Goal: Task Accomplishment & Management: Use online tool/utility

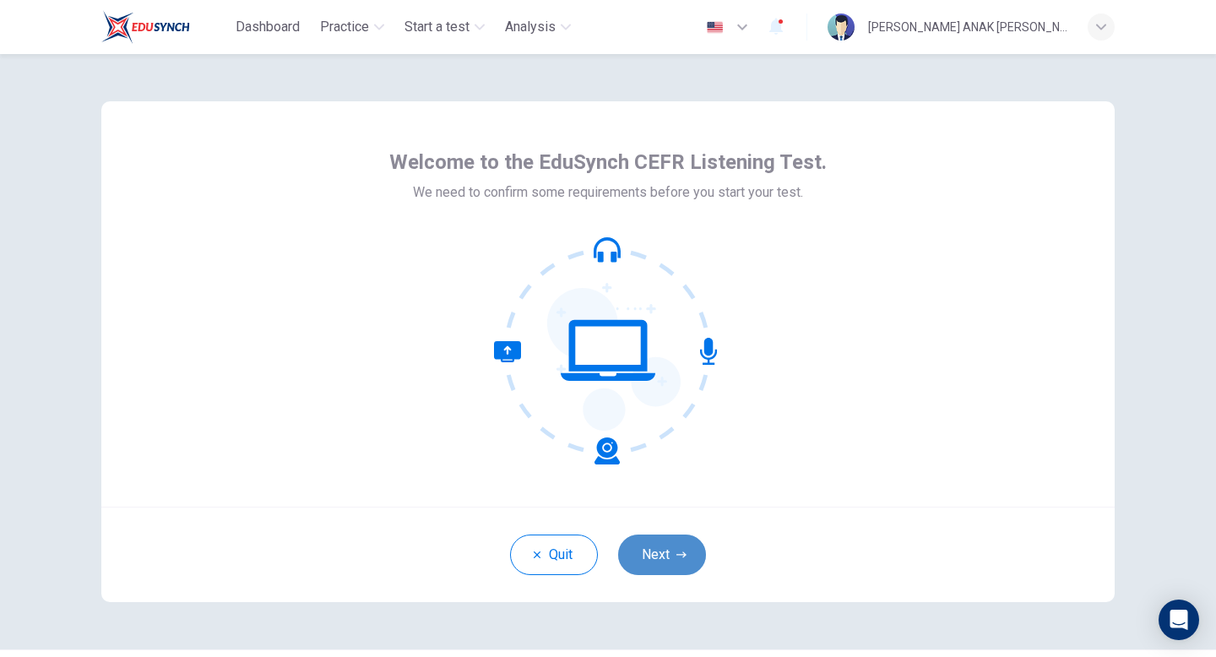
click at [664, 542] on button "Next" at bounding box center [662, 554] width 88 height 41
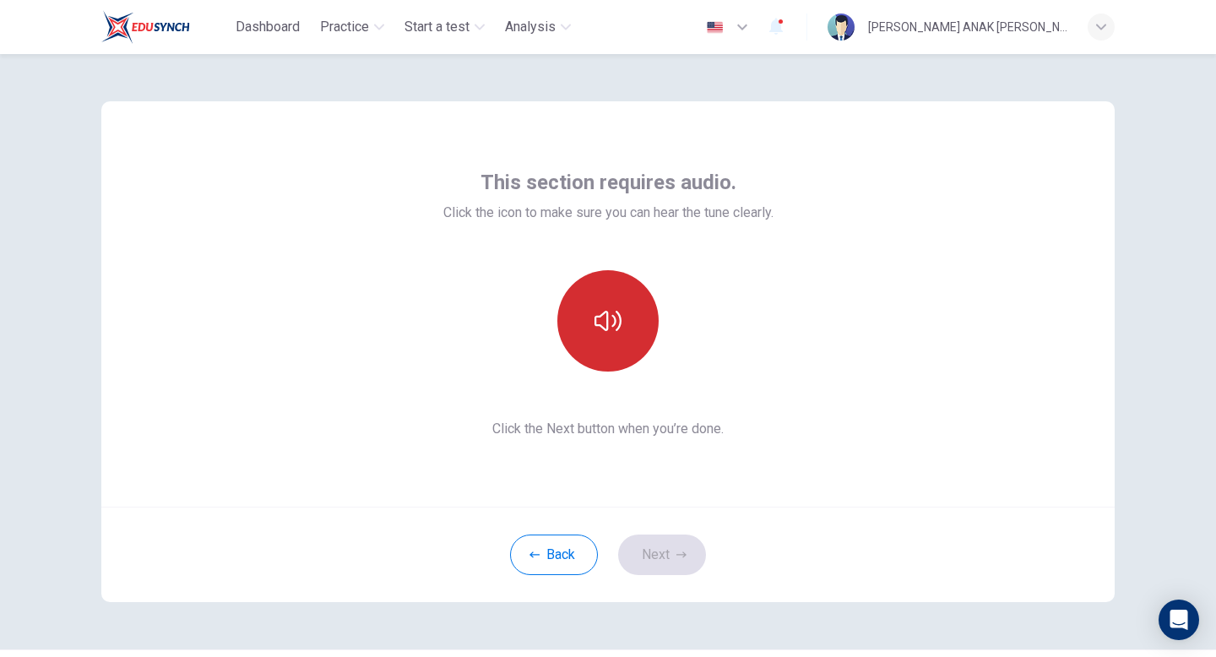
click at [605, 323] on icon "button" at bounding box center [607, 320] width 27 height 27
click at [604, 285] on button "button" at bounding box center [607, 320] width 101 height 101
click at [604, 319] on icon "button" at bounding box center [607, 320] width 27 height 27
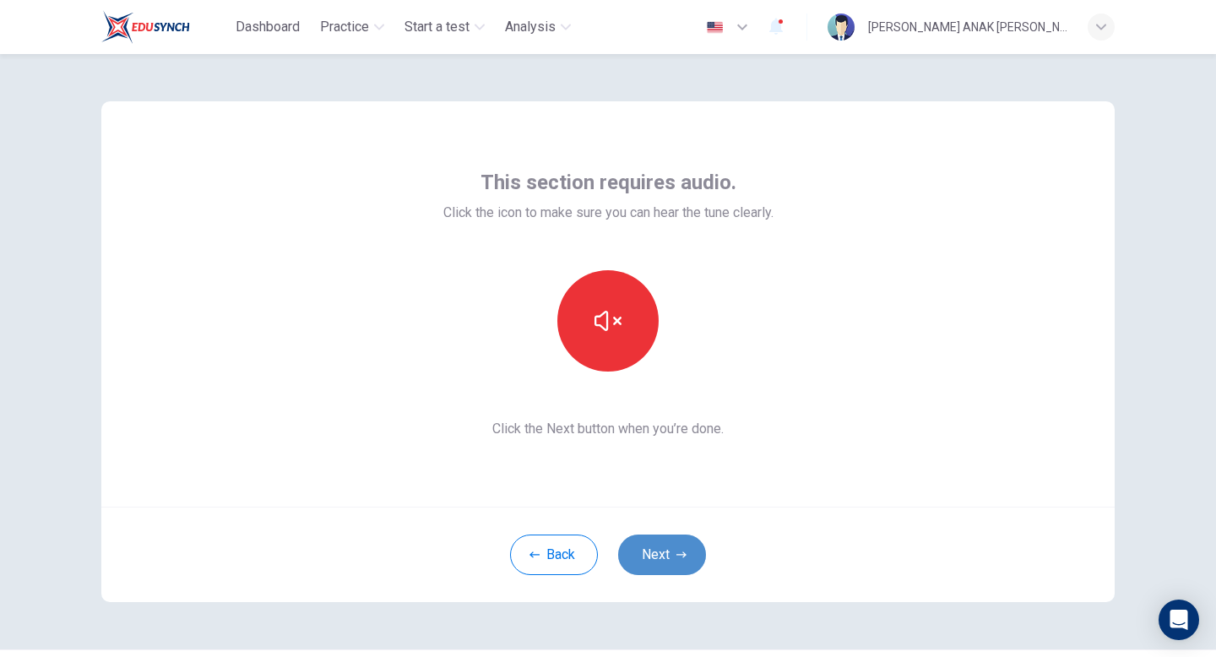
click at [674, 548] on button "Next" at bounding box center [662, 554] width 88 height 41
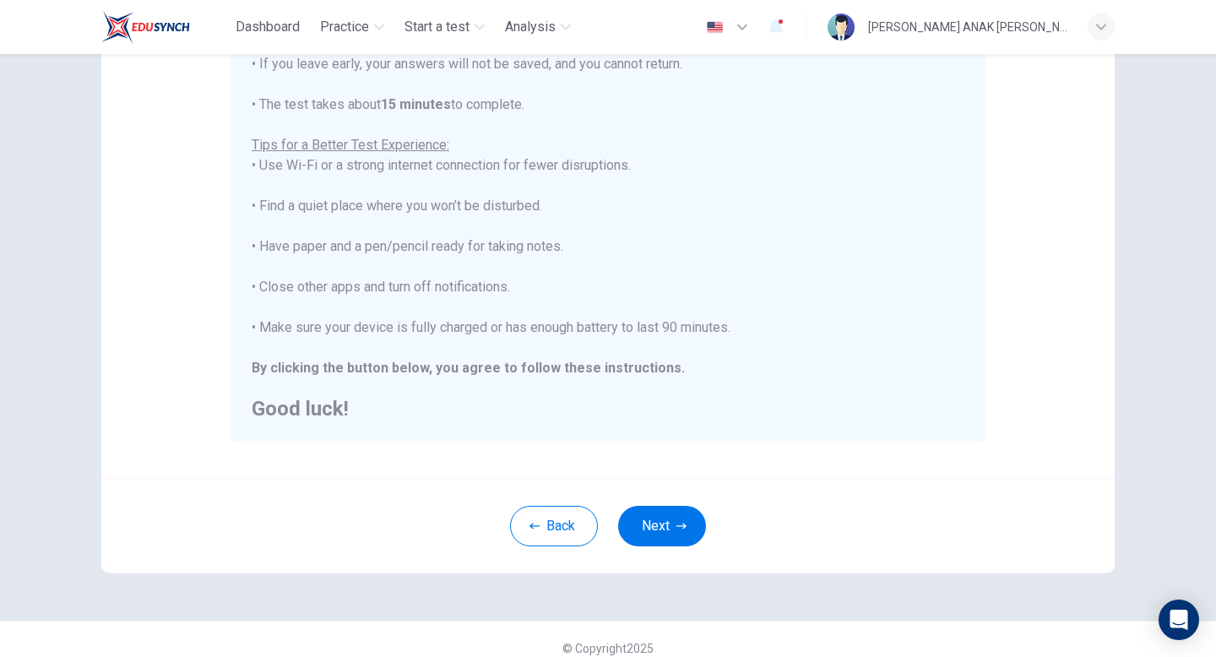
scroll to position [282, 0]
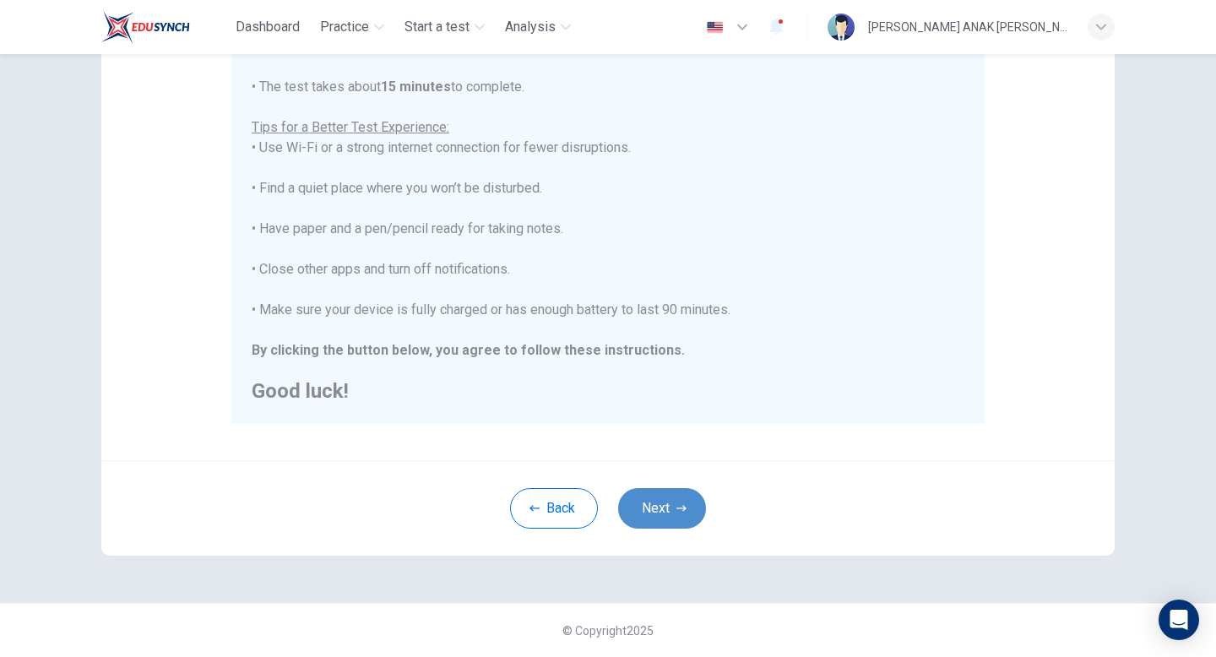
click at [673, 497] on button "Next" at bounding box center [662, 508] width 88 height 41
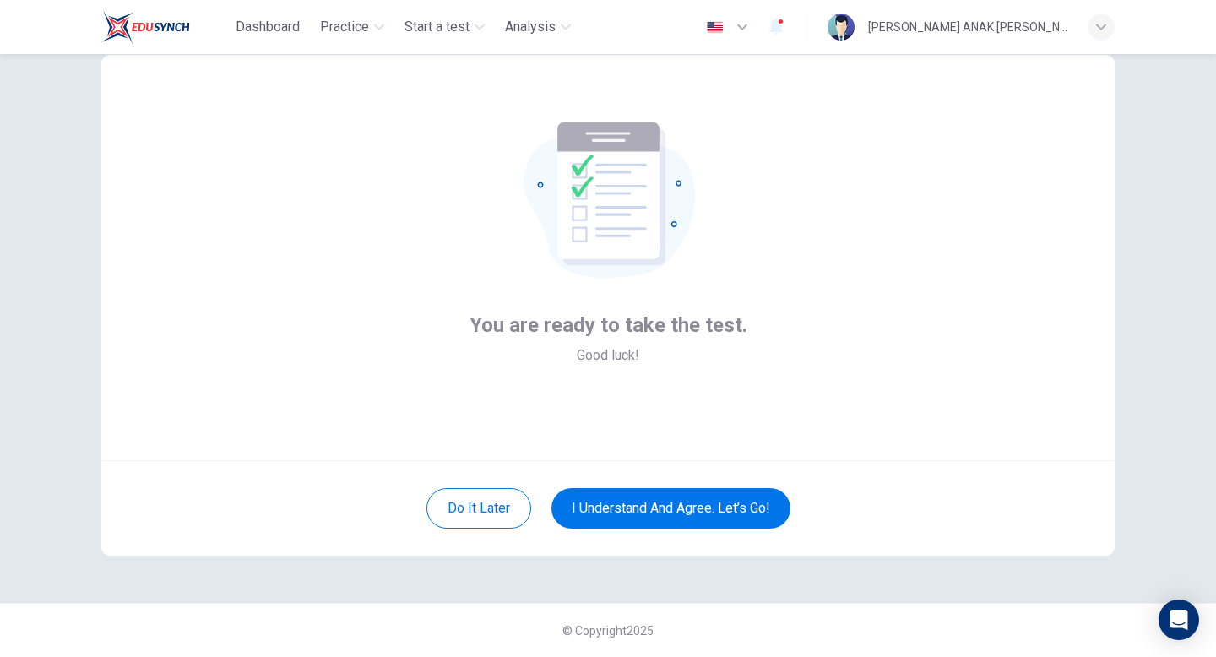
scroll to position [0, 0]
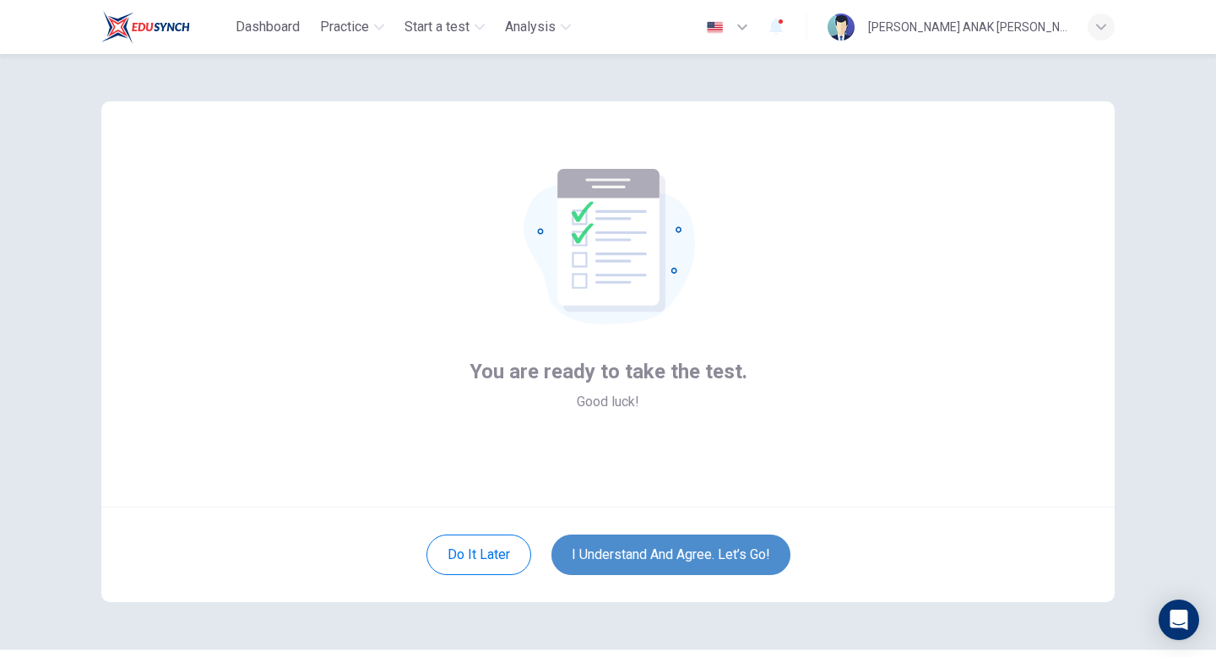
click at [659, 539] on button "I understand and agree. Let’s go!" at bounding box center [670, 554] width 239 height 41
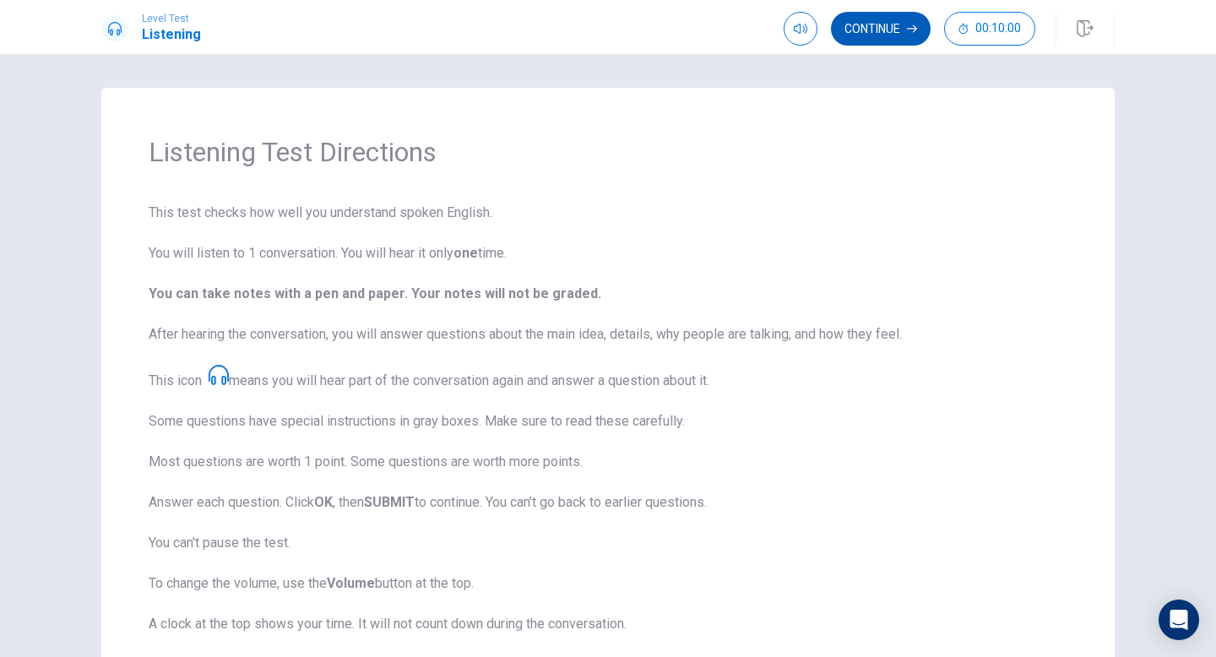
click at [896, 42] on button "Continue" at bounding box center [881, 29] width 100 height 34
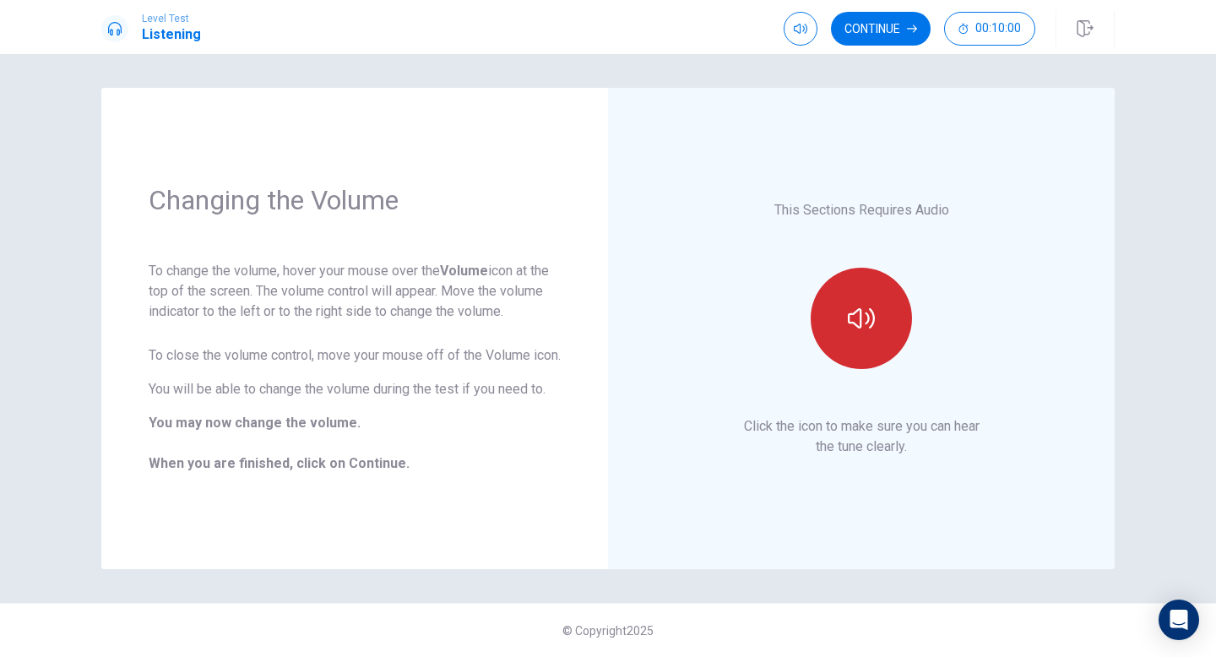
click at [874, 319] on icon "button" at bounding box center [861, 318] width 27 height 20
click at [896, 43] on button "Continue" at bounding box center [881, 29] width 100 height 34
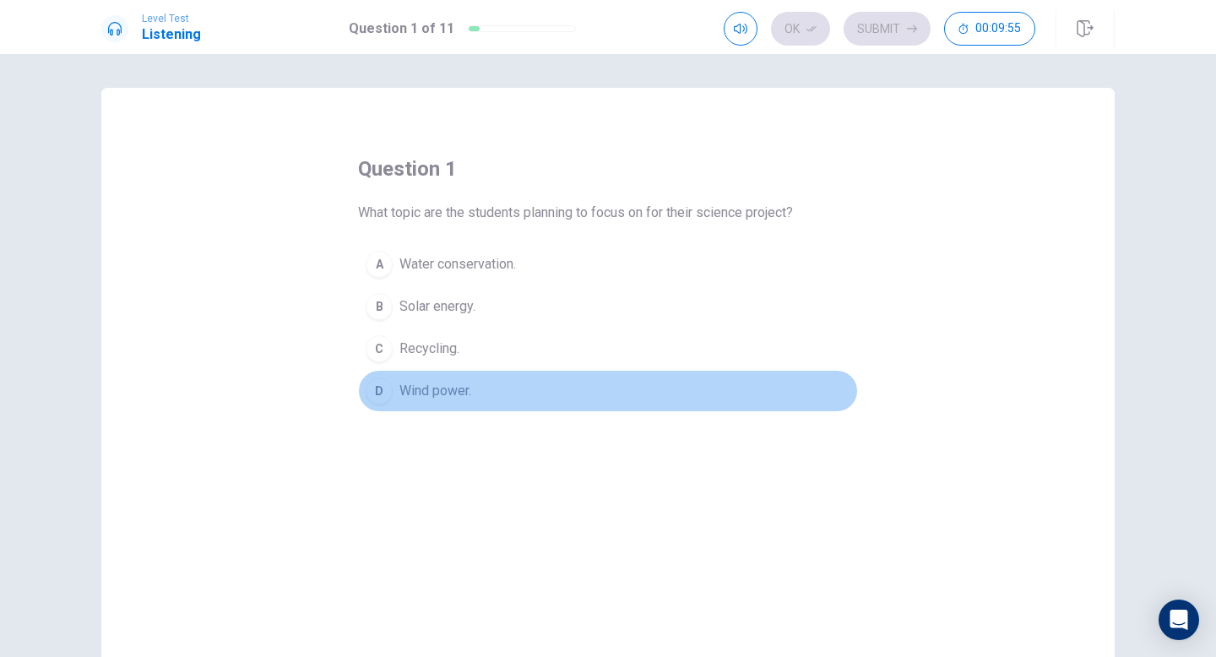
click at [418, 388] on span "Wind power." at bounding box center [435, 391] width 72 height 20
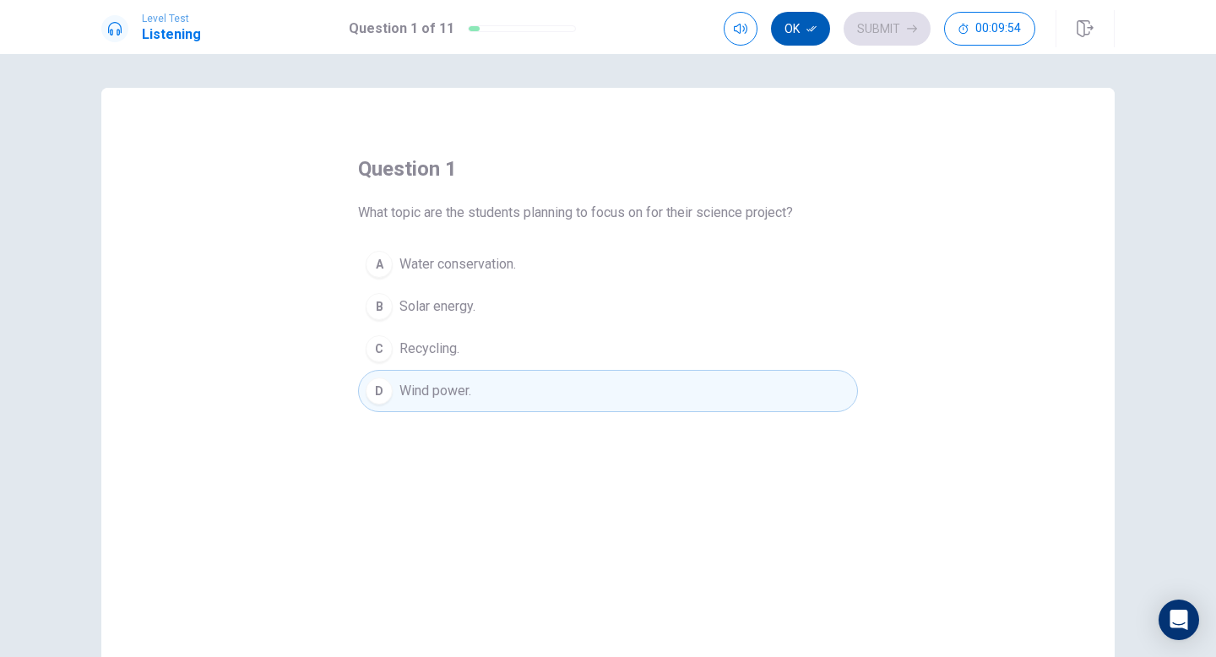
click at [783, 36] on button "Ok" at bounding box center [800, 29] width 59 height 34
click at [866, 46] on div "Ok Submit 00:09:52" at bounding box center [919, 28] width 391 height 37
click at [867, 41] on button "Submit" at bounding box center [886, 29] width 87 height 34
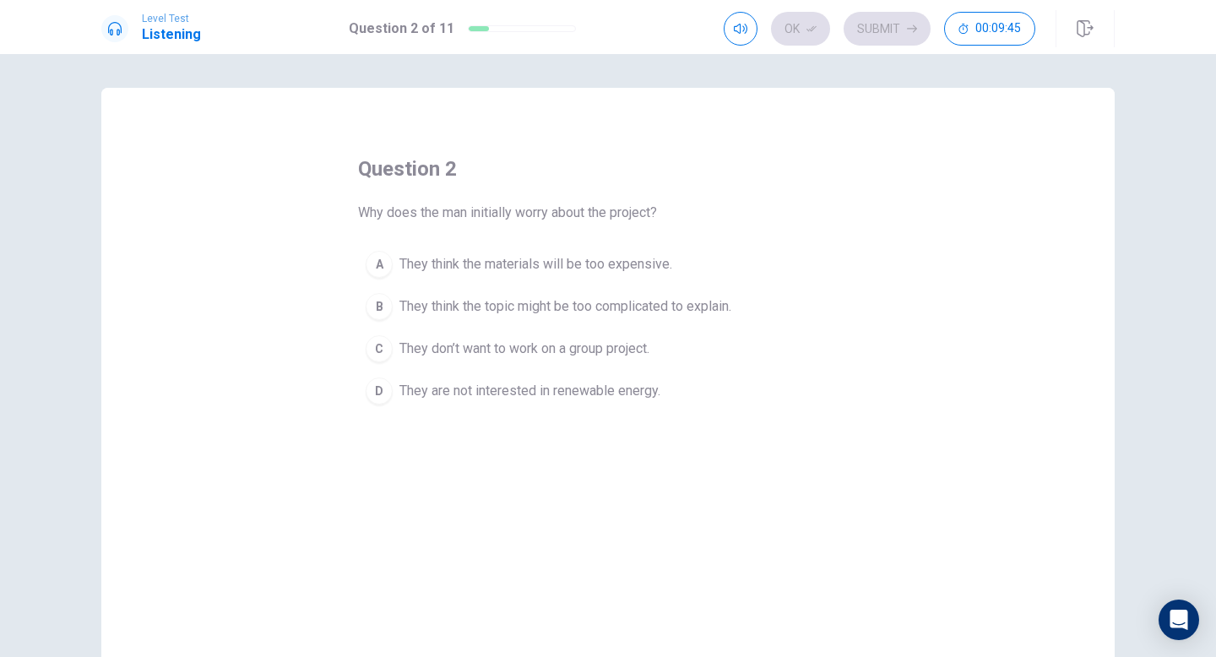
click at [676, 297] on span "They think the topic might be too complicated to explain." at bounding box center [565, 306] width 332 height 20
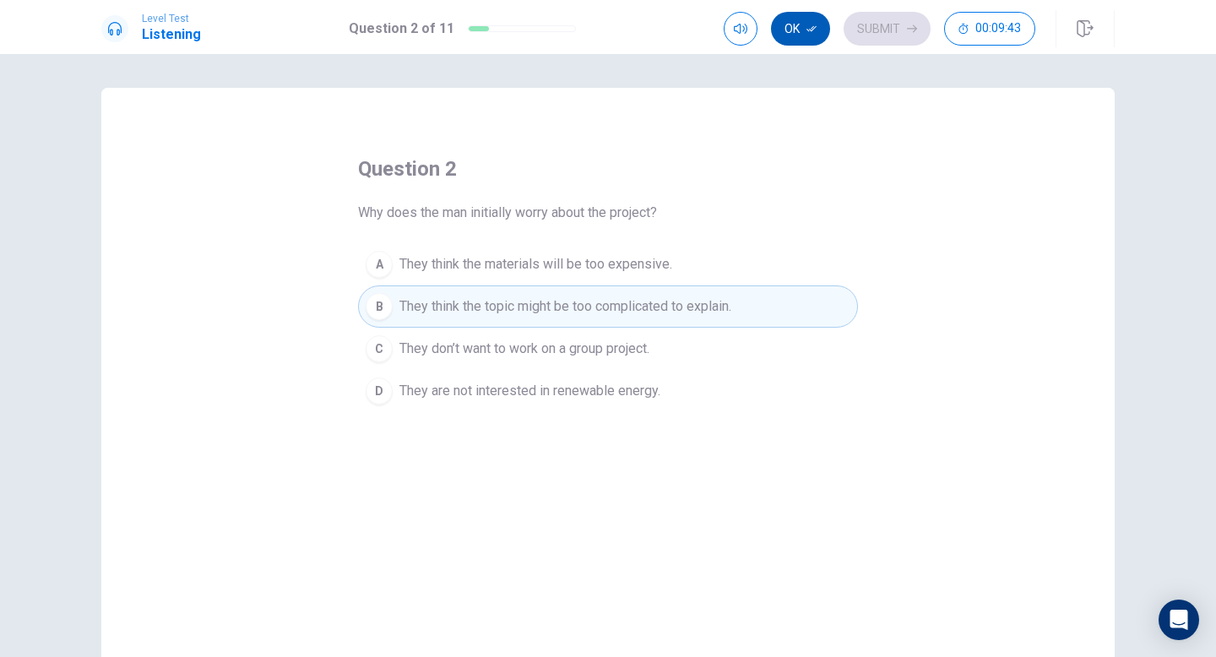
click at [788, 43] on button "Ok" at bounding box center [800, 29] width 59 height 34
click at [875, 44] on button "Submit" at bounding box center [886, 29] width 87 height 34
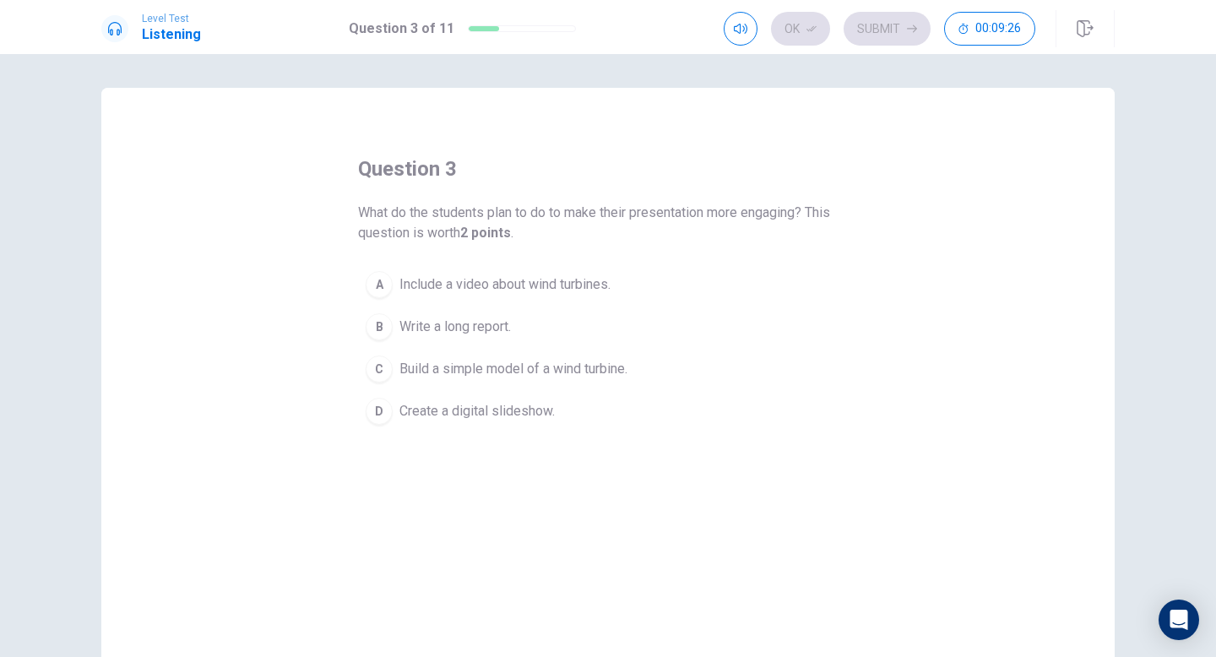
click at [593, 363] on span "Build a simple model of a wind turbine." at bounding box center [513, 369] width 228 height 20
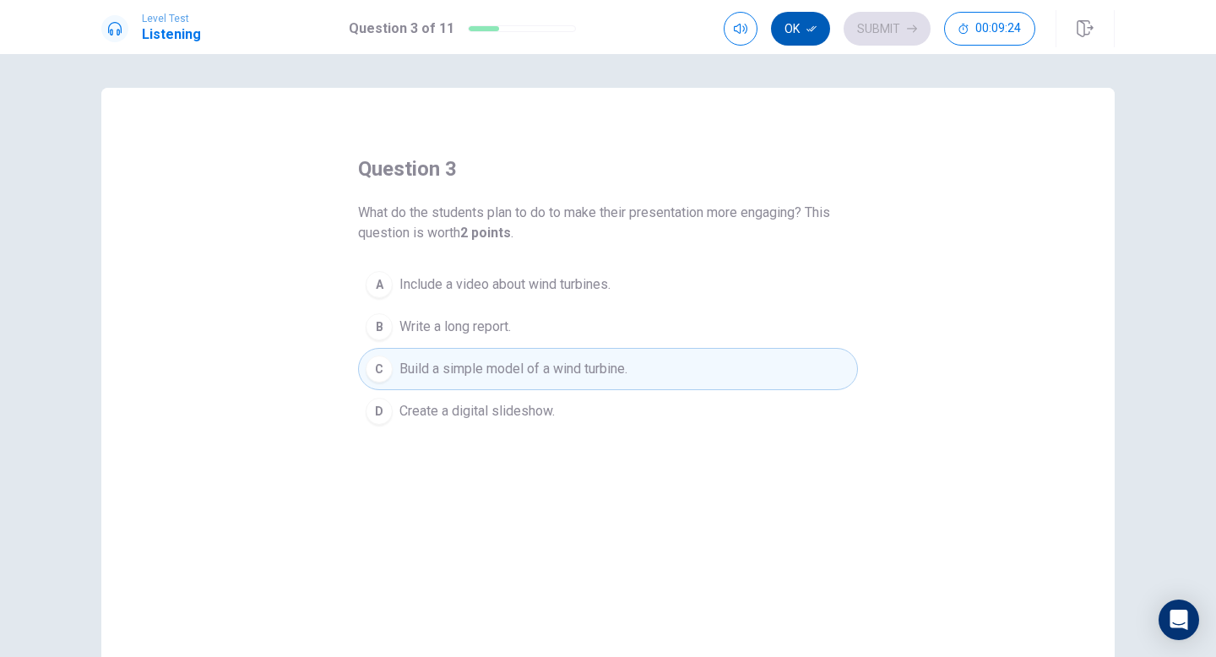
click at [774, 32] on button "Ok" at bounding box center [800, 29] width 59 height 34
click at [865, 45] on button "Submit" at bounding box center [886, 29] width 87 height 34
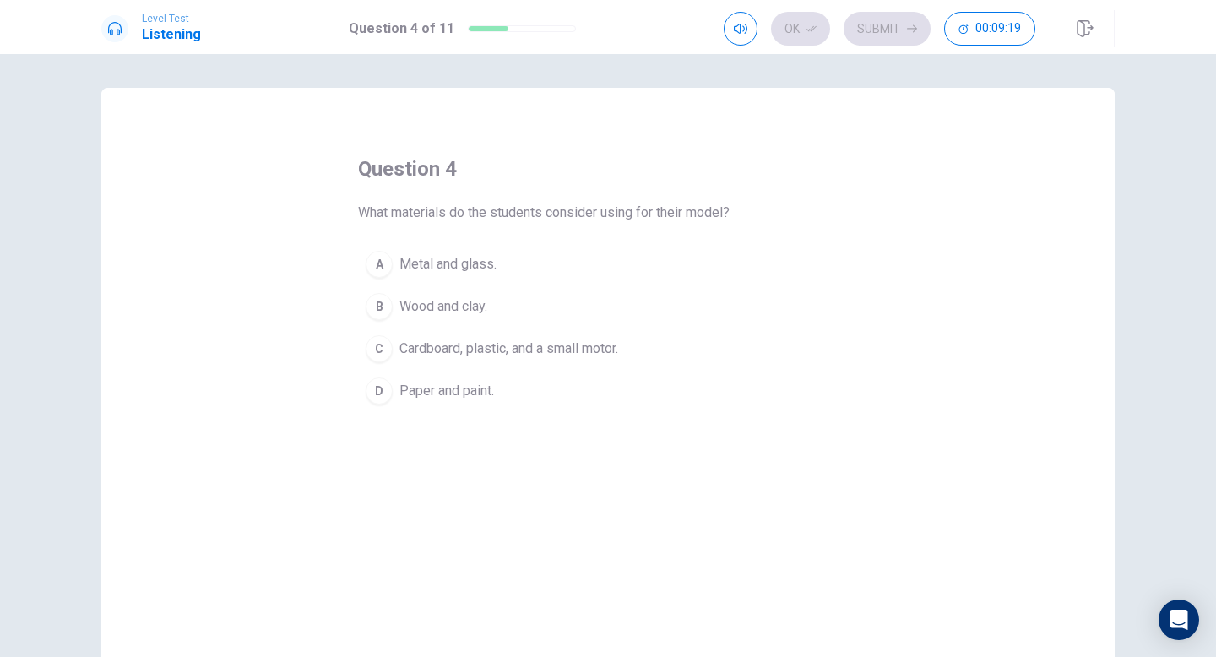
click at [517, 361] on button "C Cardboard, plastic, and a small motor." at bounding box center [608, 349] width 500 height 42
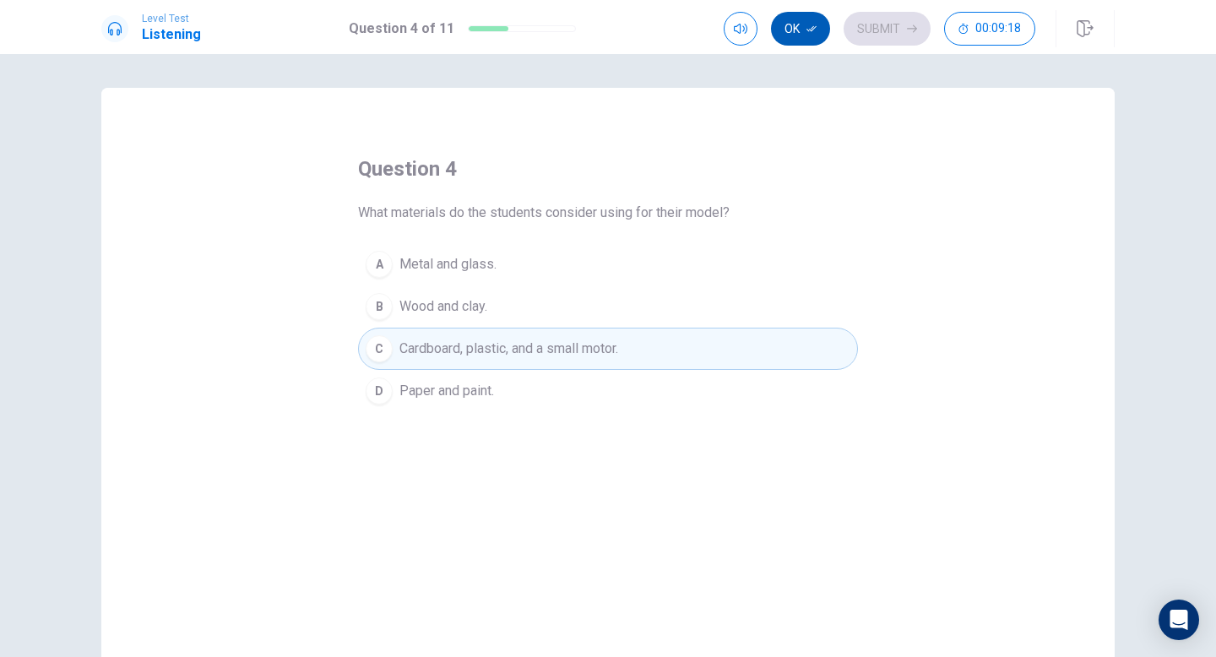
click at [782, 37] on button "Ok" at bounding box center [800, 29] width 59 height 34
click at [860, 42] on button "Submit" at bounding box center [886, 29] width 87 height 34
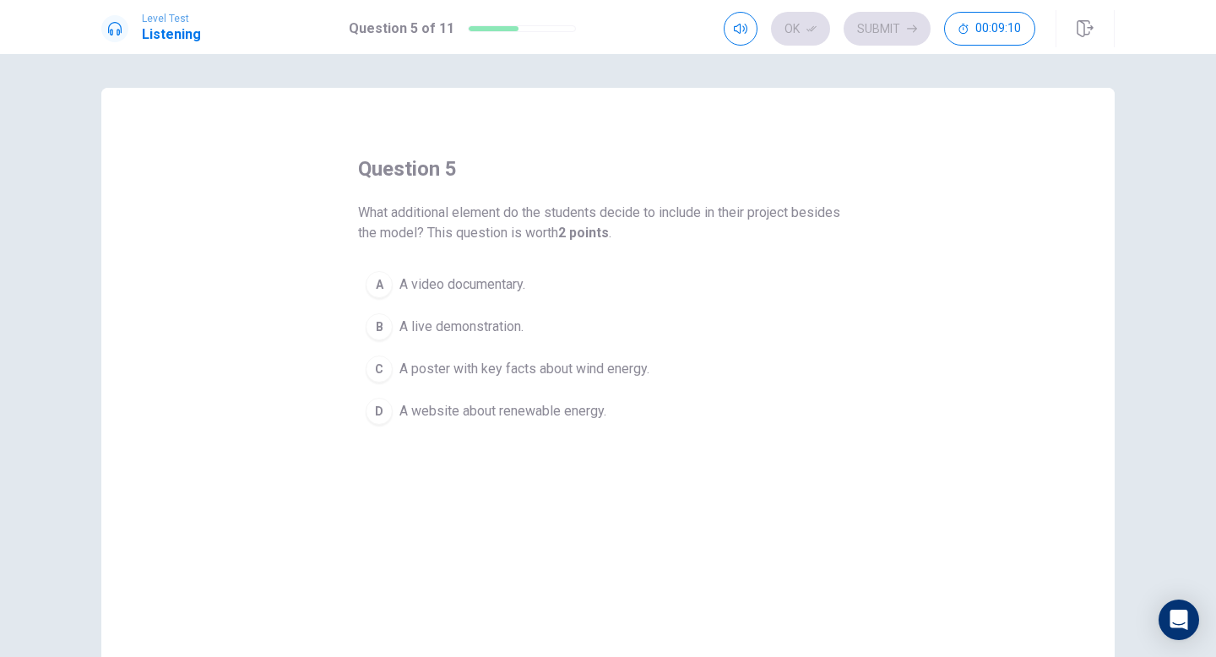
click at [592, 364] on span "A poster with key facts about wind energy." at bounding box center [524, 369] width 250 height 20
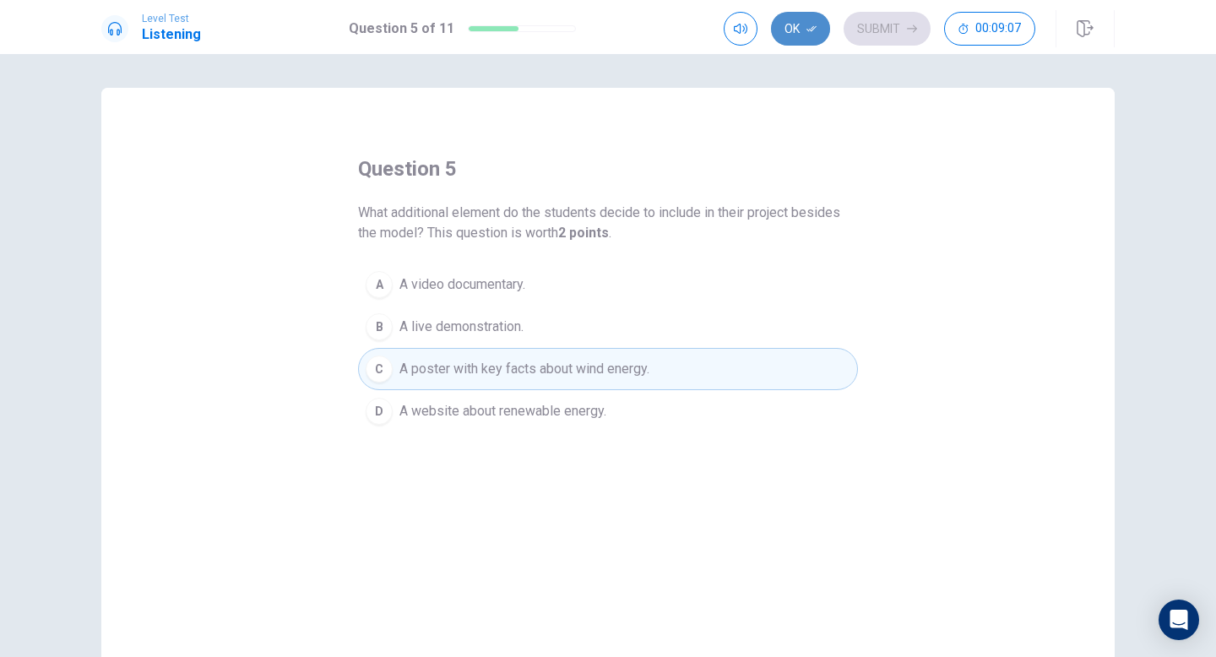
click at [791, 42] on button "Ok" at bounding box center [800, 29] width 59 height 34
click at [874, 45] on button "Submit" at bounding box center [886, 29] width 87 height 34
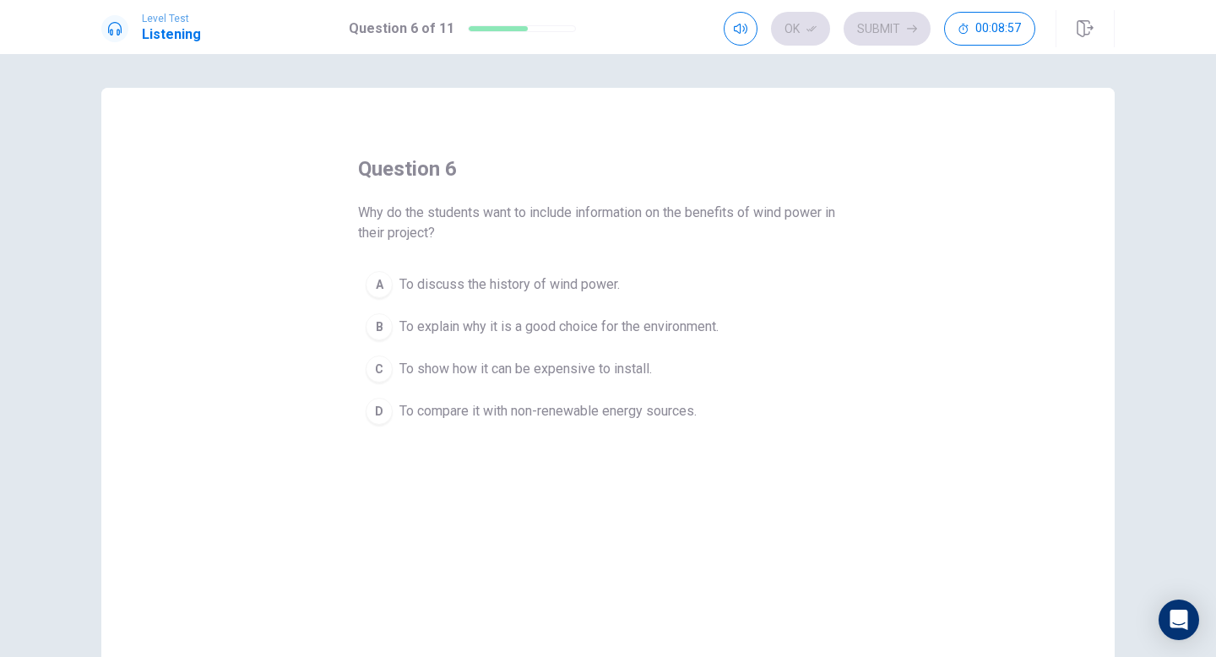
click at [656, 333] on span "To explain why it is a good choice for the environment." at bounding box center [558, 327] width 319 height 20
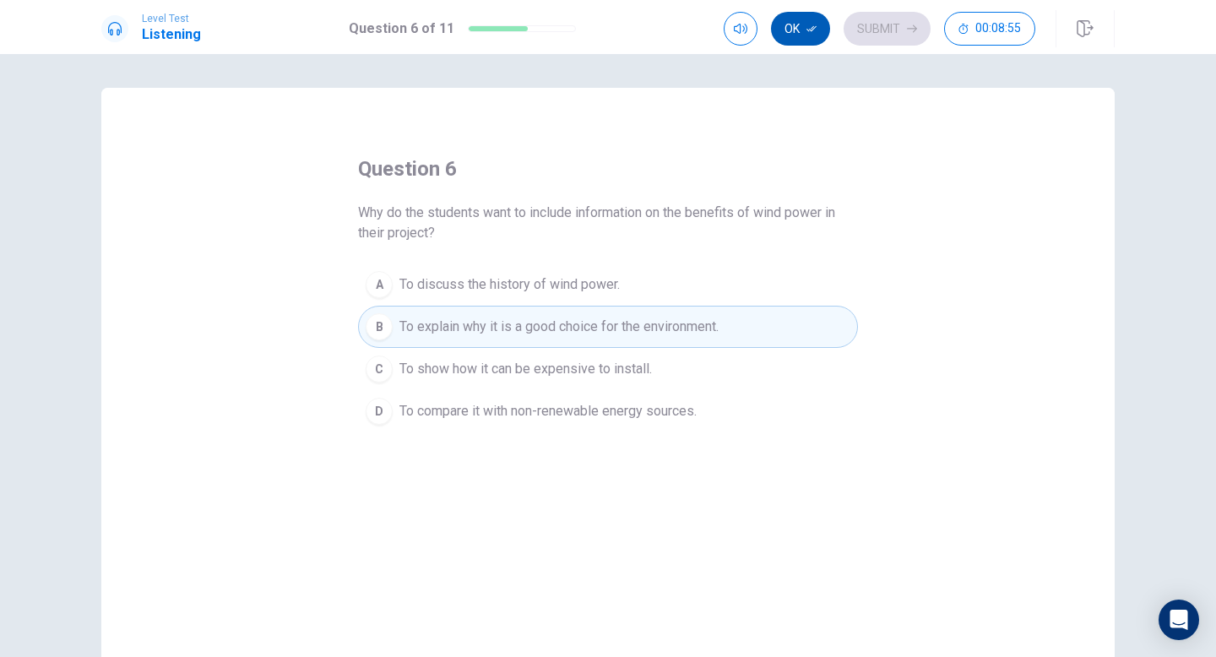
click at [791, 42] on button "Ok" at bounding box center [800, 29] width 59 height 34
click at [869, 45] on button "Submit" at bounding box center [886, 29] width 87 height 34
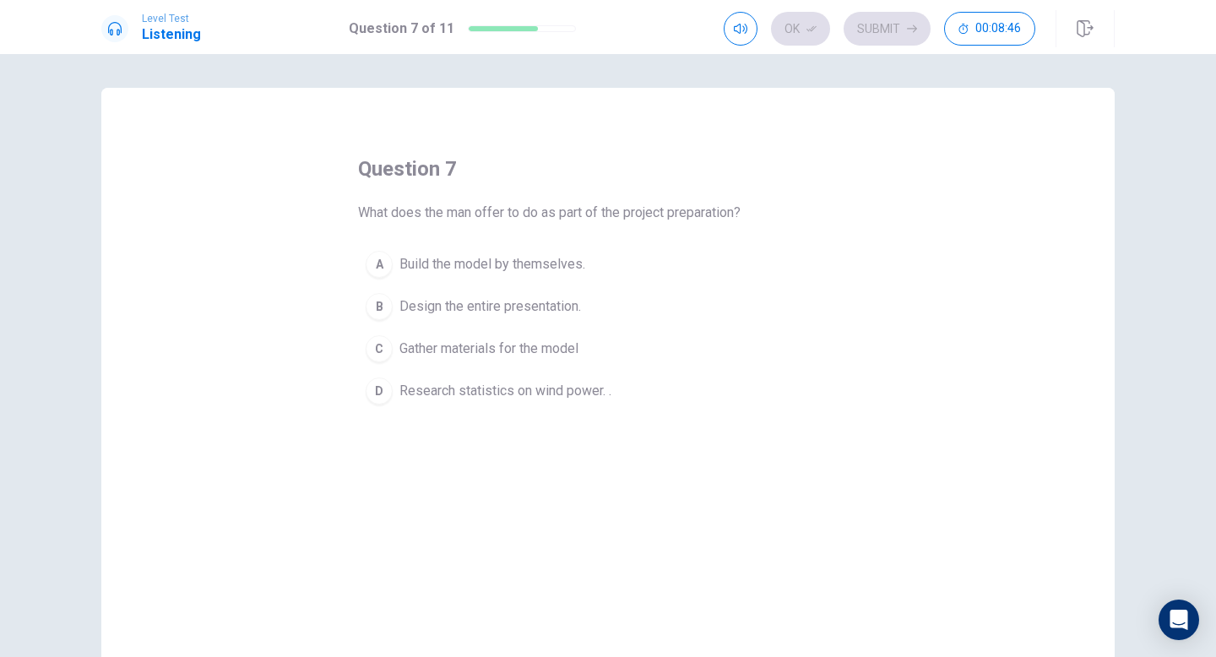
click at [559, 394] on span "Research statistics on wind power. ." at bounding box center [505, 391] width 212 height 20
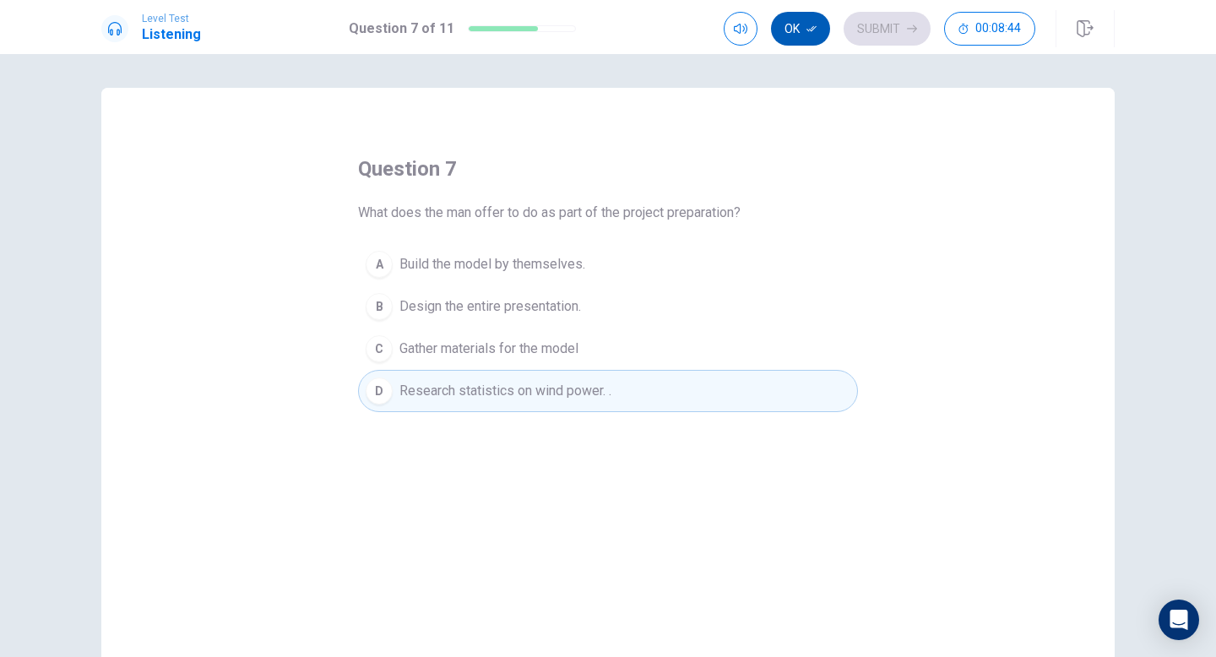
click at [795, 41] on button "Ok" at bounding box center [800, 29] width 59 height 34
click at [876, 44] on button "Submit" at bounding box center [886, 29] width 87 height 34
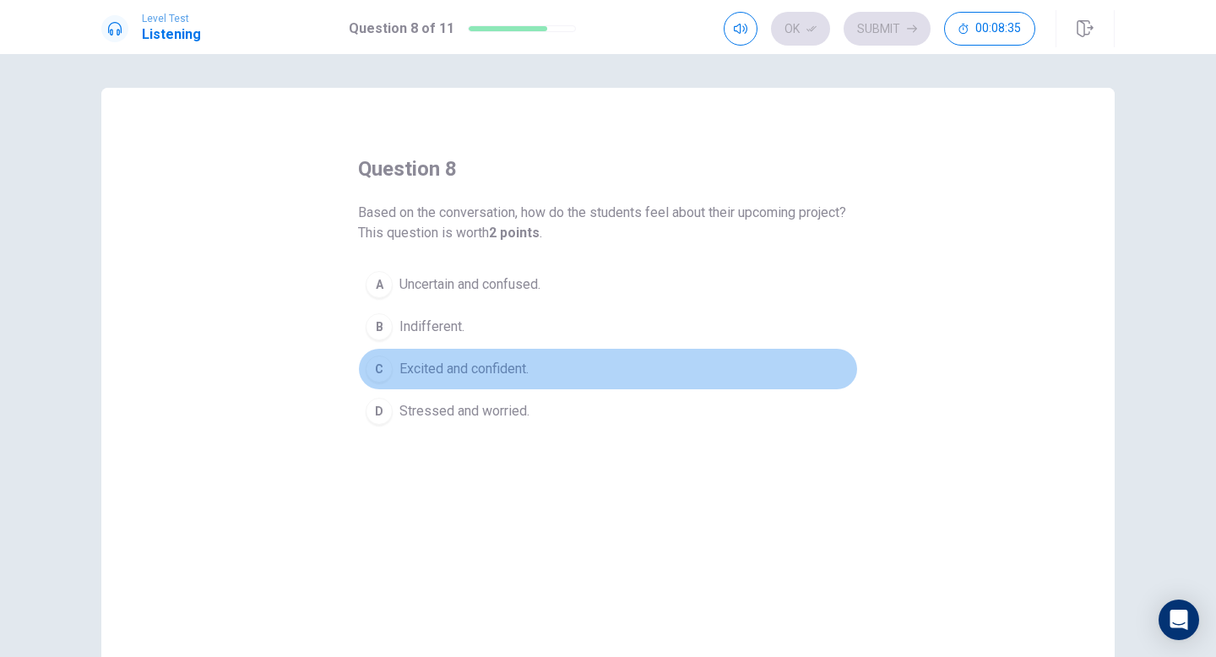
click at [529, 376] on span "Excited and confident." at bounding box center [463, 369] width 129 height 20
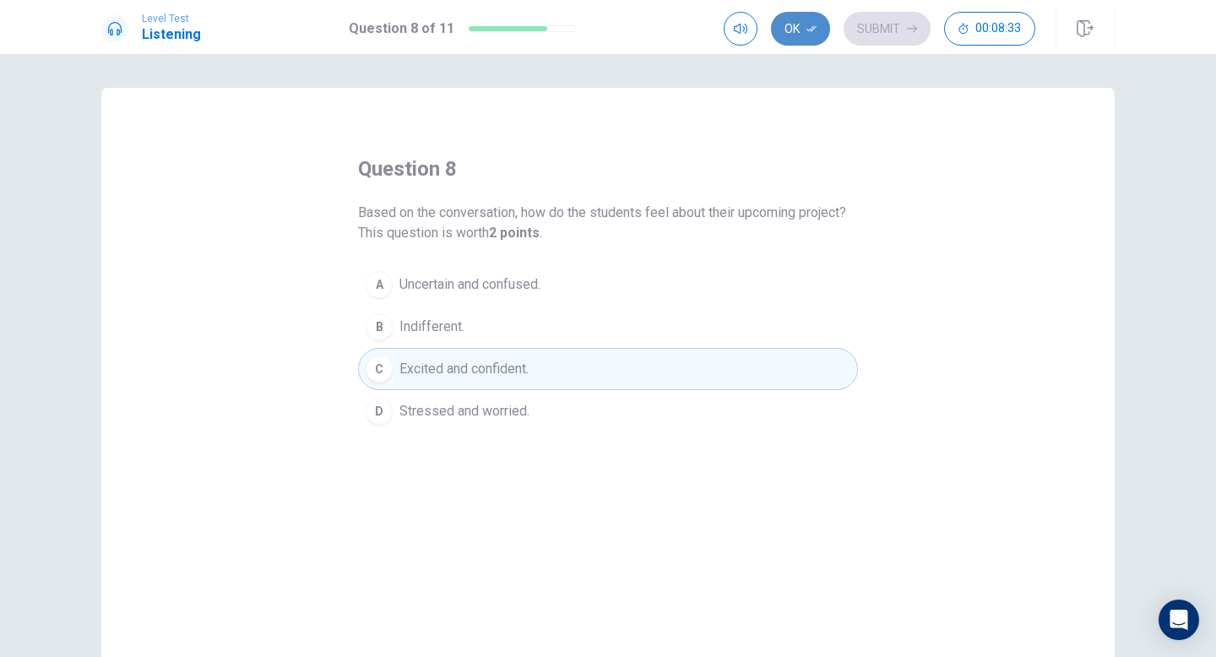
click at [792, 44] on button "Ok" at bounding box center [800, 29] width 59 height 34
click at [880, 45] on button "Submit" at bounding box center [886, 29] width 87 height 34
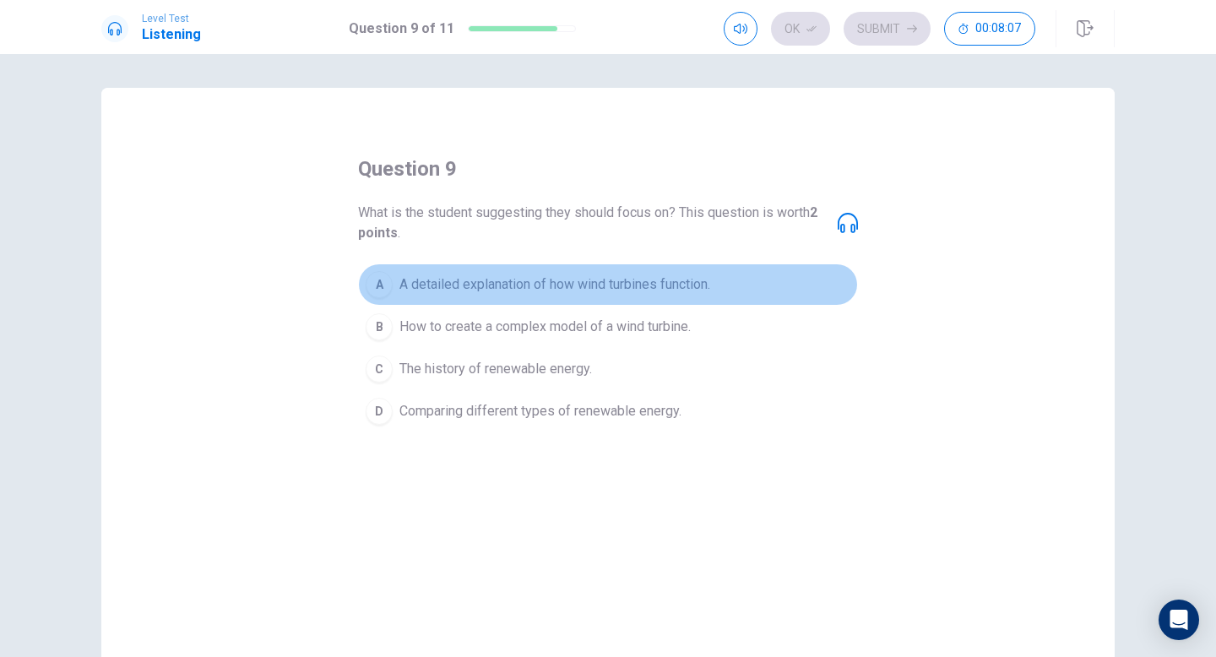
click at [685, 271] on button "A A detailed explanation of how wind turbines function." at bounding box center [608, 284] width 500 height 42
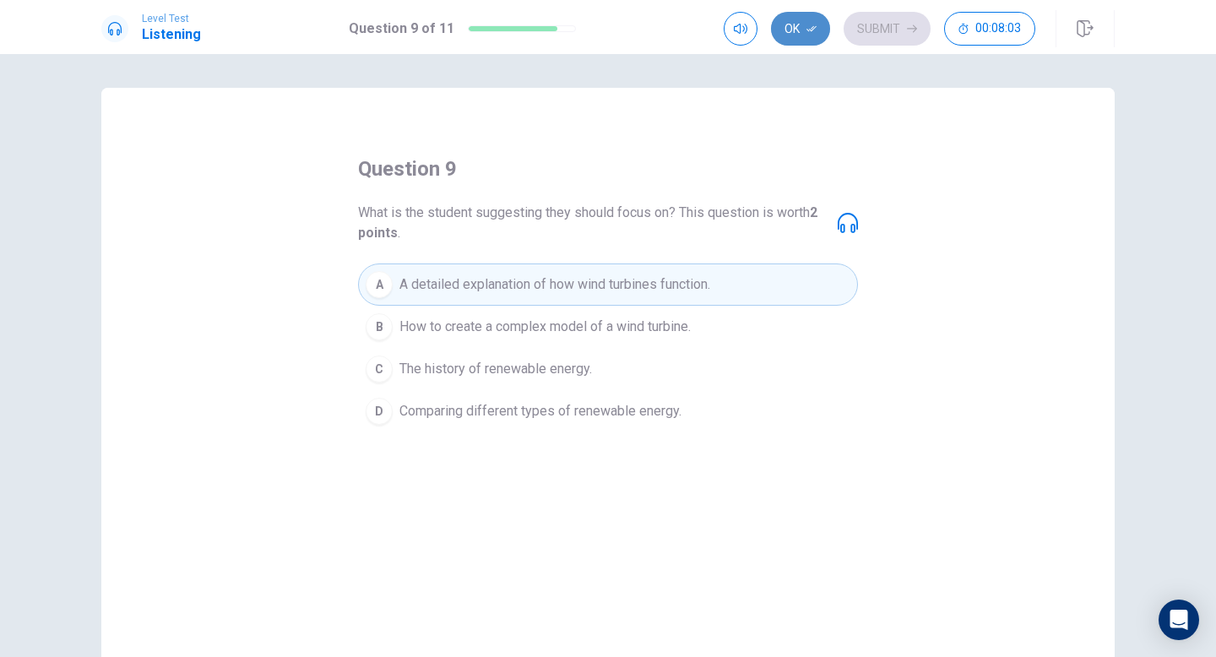
click at [783, 37] on button "Ok" at bounding box center [800, 29] width 59 height 34
click at [873, 42] on button "Submit" at bounding box center [886, 29] width 87 height 34
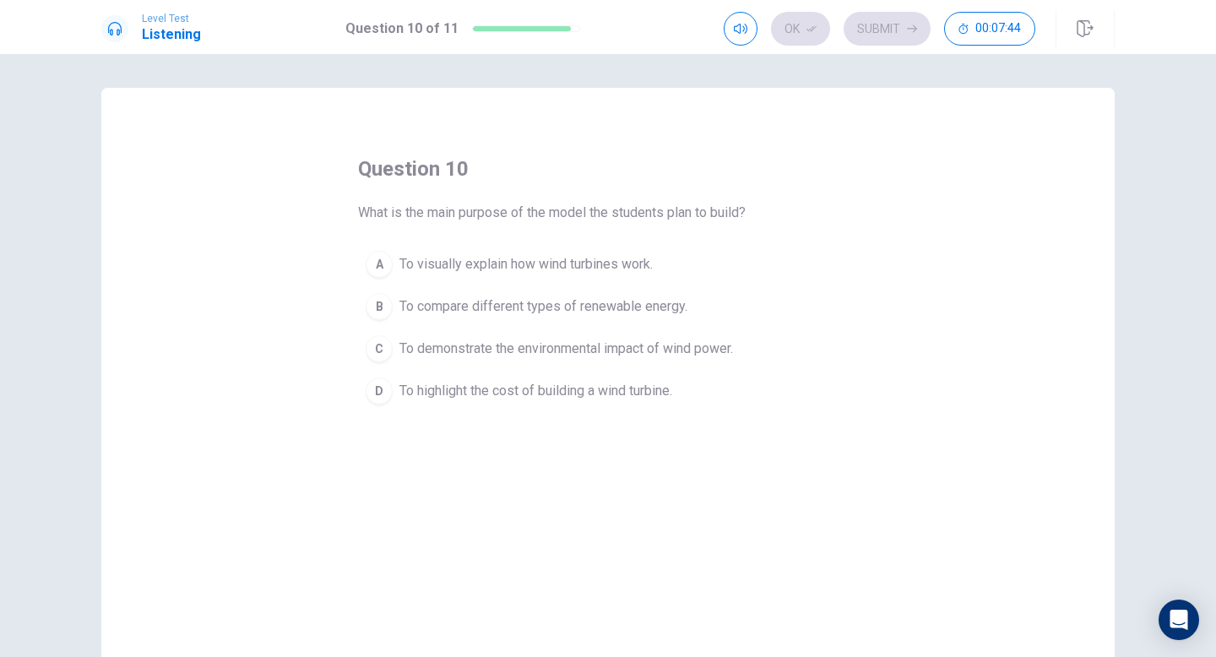
click at [640, 258] on span "To visually explain how wind turbines work." at bounding box center [525, 264] width 253 height 20
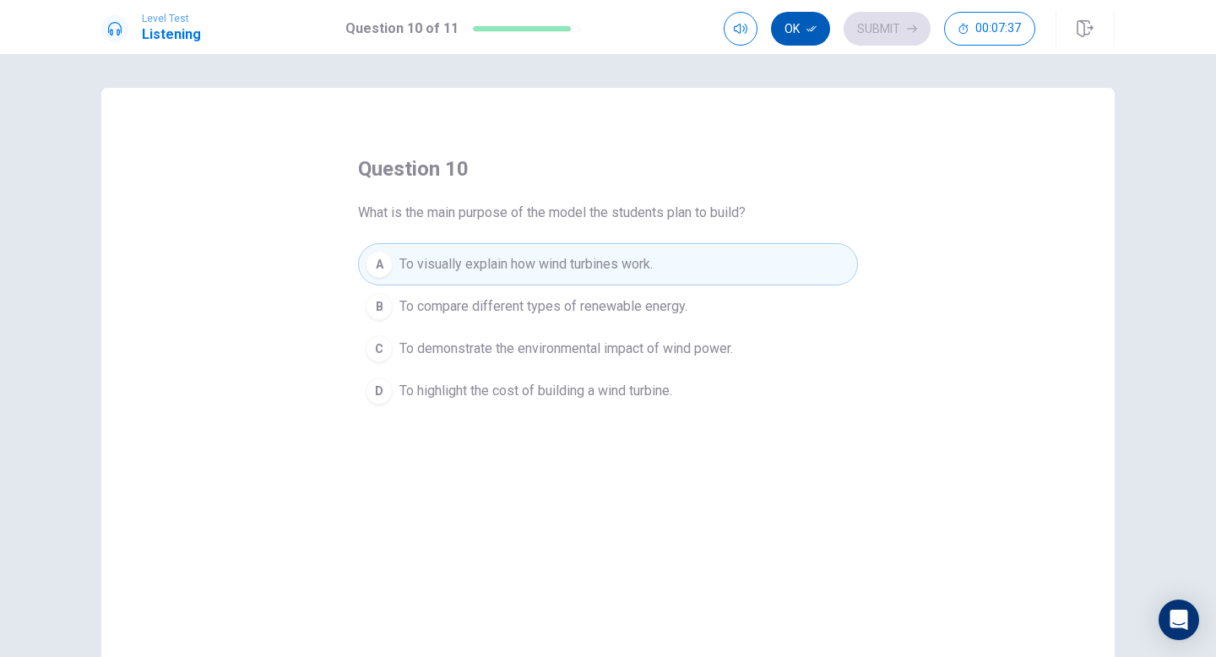
click at [811, 39] on button "Ok" at bounding box center [800, 29] width 59 height 34
click at [891, 45] on button "Submit" at bounding box center [886, 29] width 87 height 34
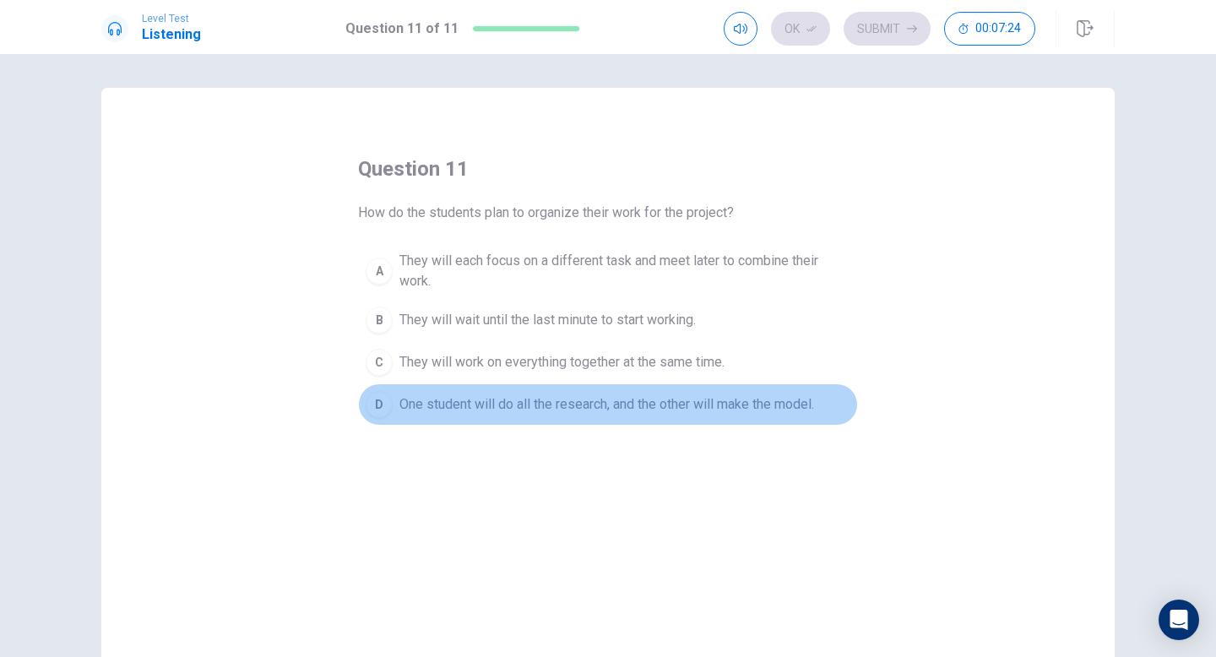
click at [804, 402] on span "One student will do all the research, and the other will make the model." at bounding box center [606, 404] width 415 height 20
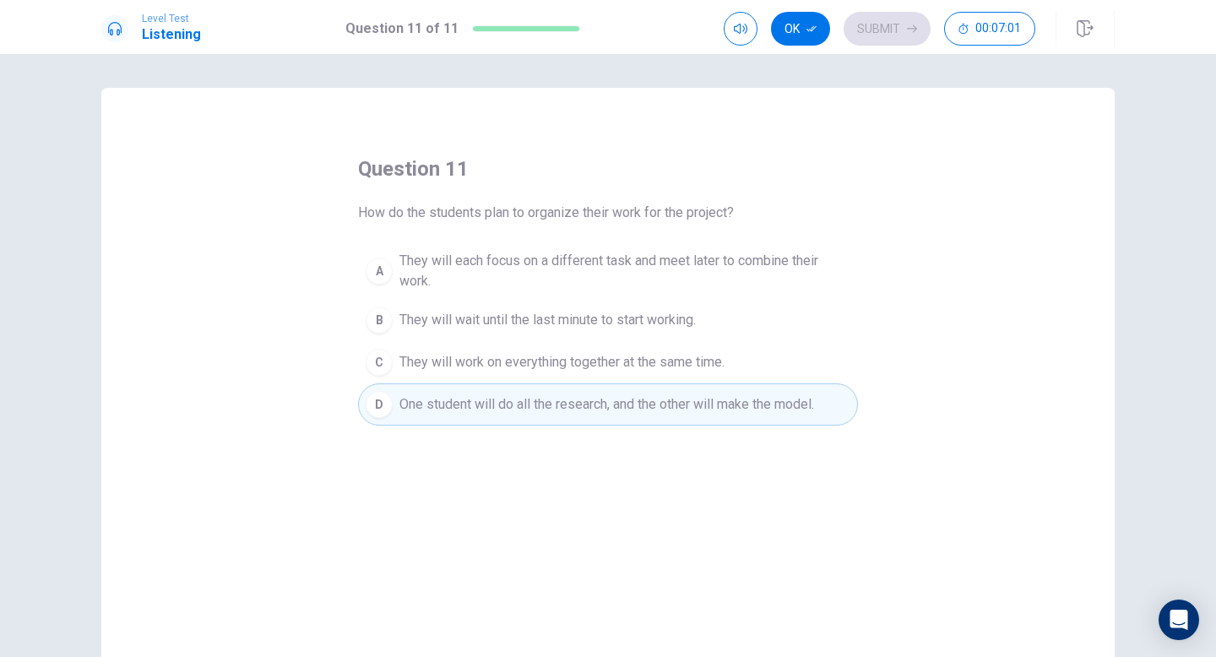
click at [781, 263] on span "They will each focus on a different task and meet later to combine their work." at bounding box center [624, 271] width 451 height 41
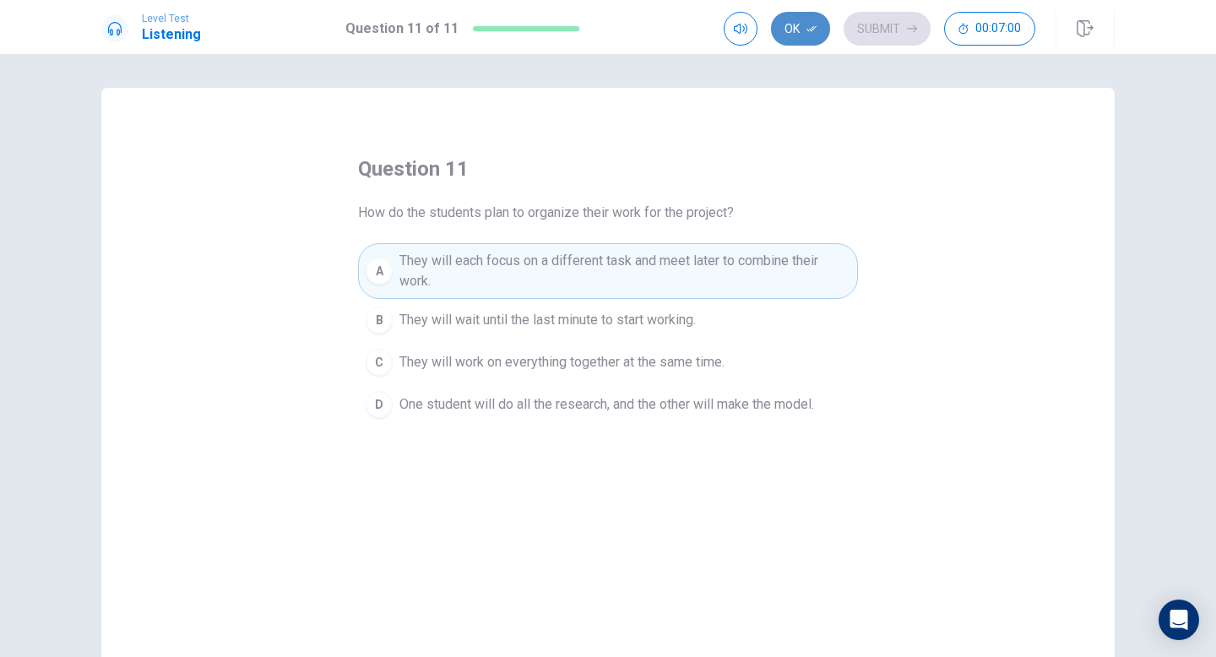
click at [805, 40] on button "Ok" at bounding box center [800, 29] width 59 height 34
click at [898, 41] on button "Submit" at bounding box center [886, 29] width 87 height 34
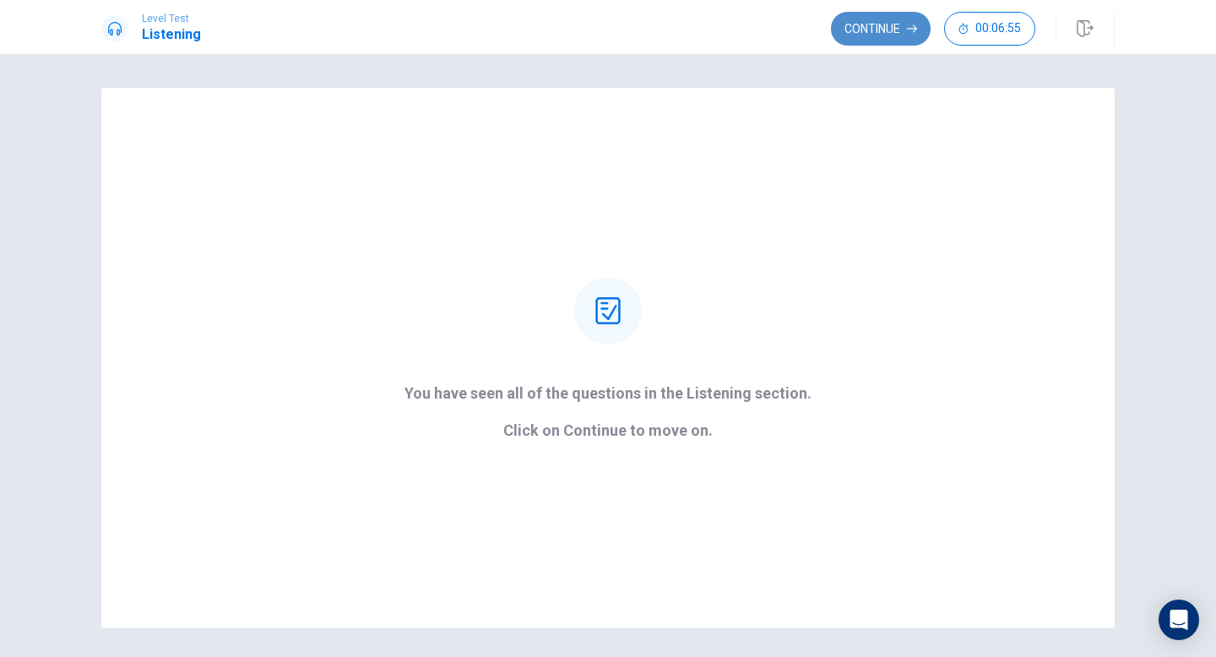
click at [901, 45] on button "Continue" at bounding box center [881, 29] width 100 height 34
click at [987, 41] on button "00:10:00" at bounding box center [989, 29] width 91 height 34
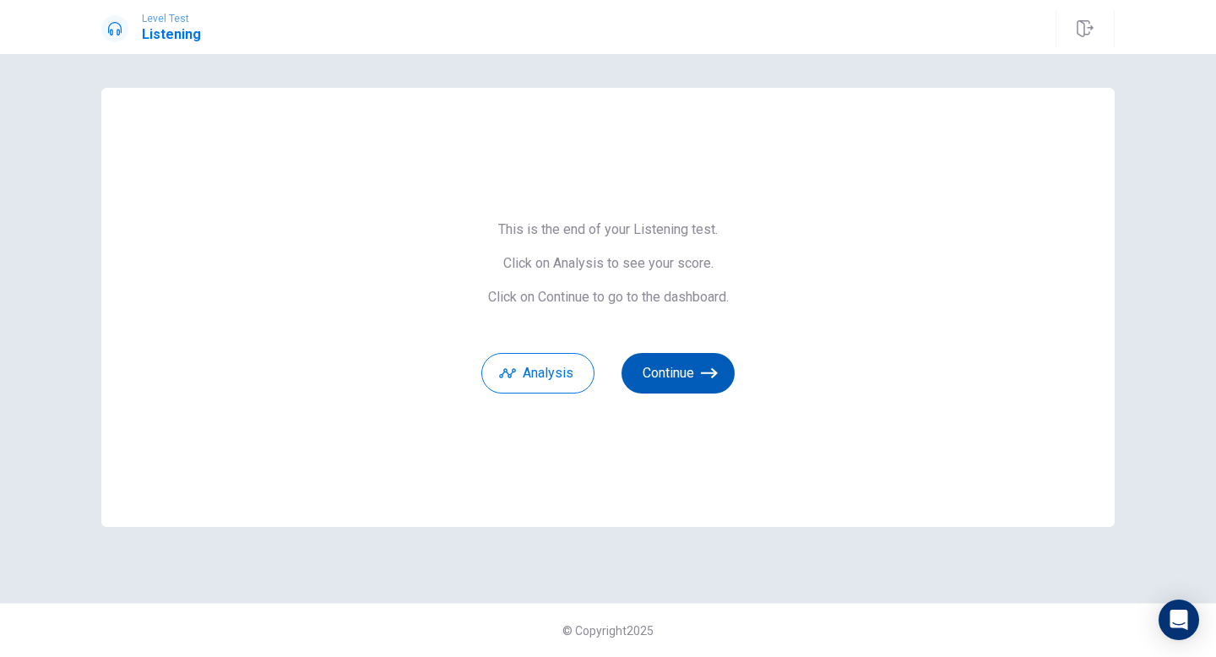
click at [699, 358] on button "Continue" at bounding box center [677, 373] width 113 height 41
